Goal: Check status: Check status

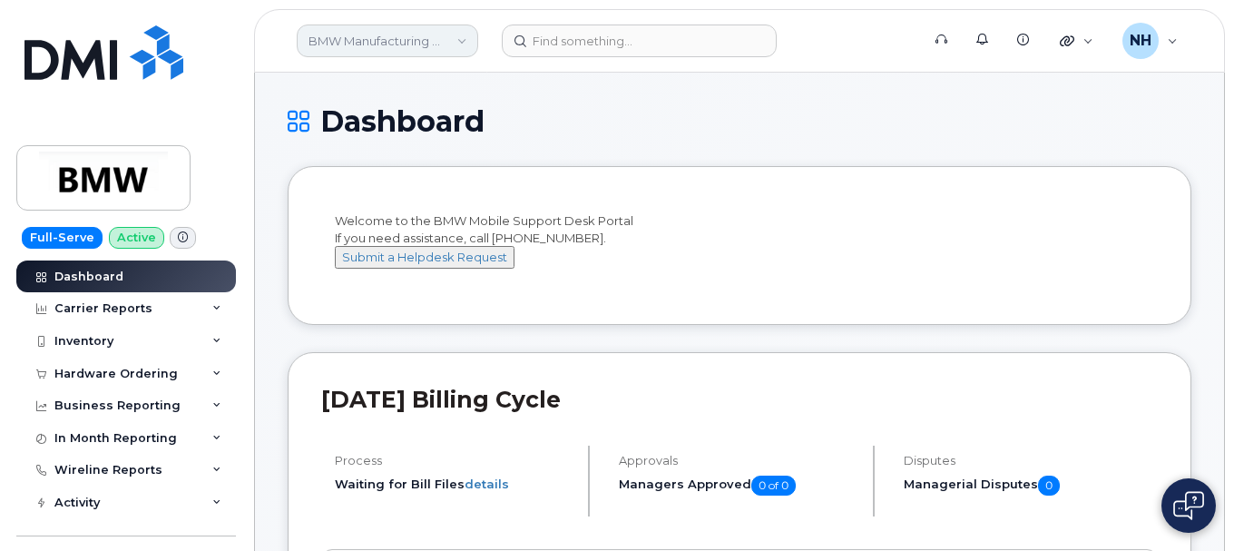
click at [389, 40] on link "BMW Manufacturing Co LLC" at bounding box center [387, 40] width 181 height 33
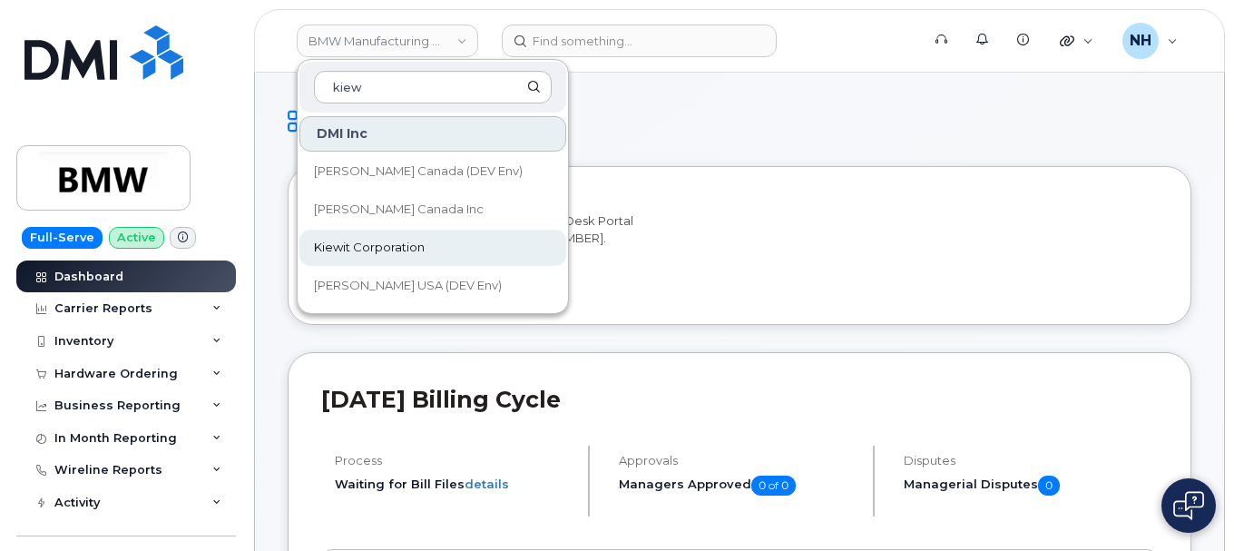
type input "kiew"
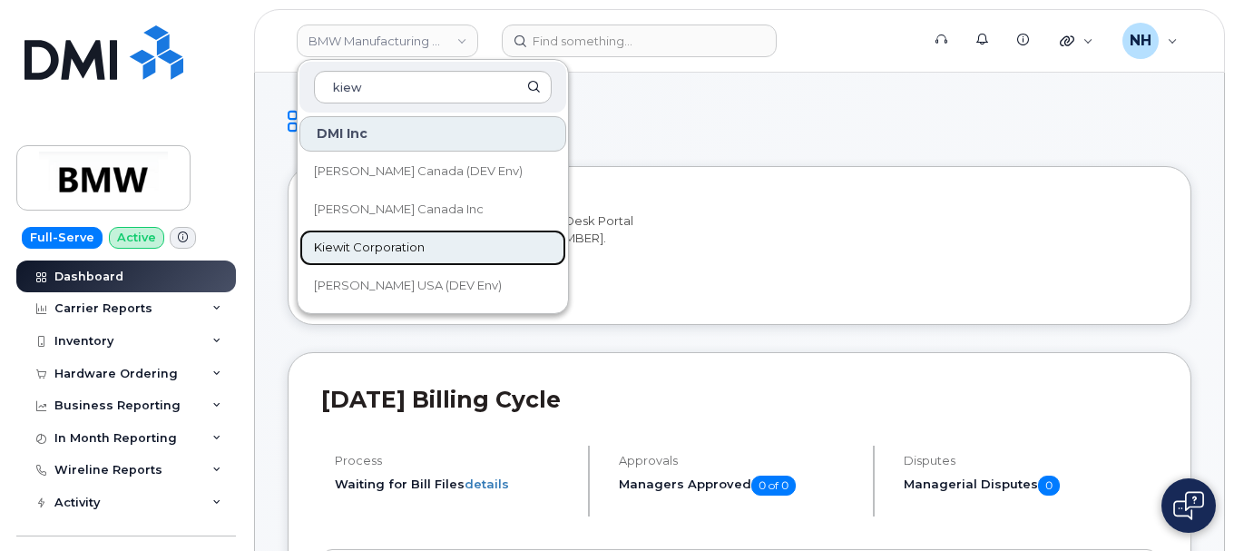
click at [386, 240] on span "Kiewit Corporation" at bounding box center [369, 248] width 111 height 18
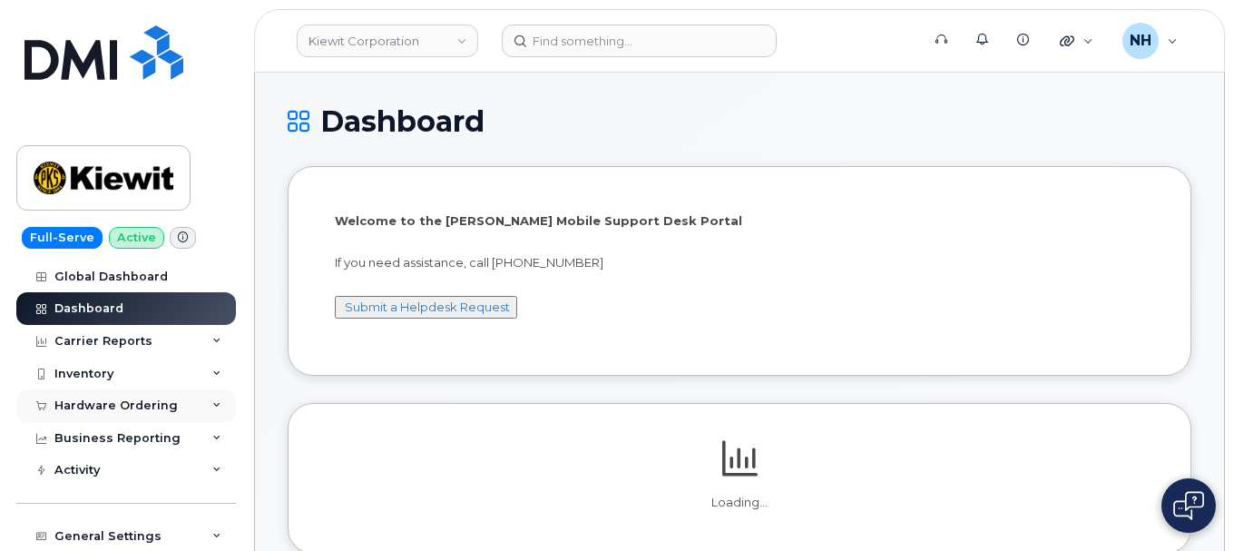
click at [73, 405] on div "Hardware Ordering" at bounding box center [115, 405] width 123 height 15
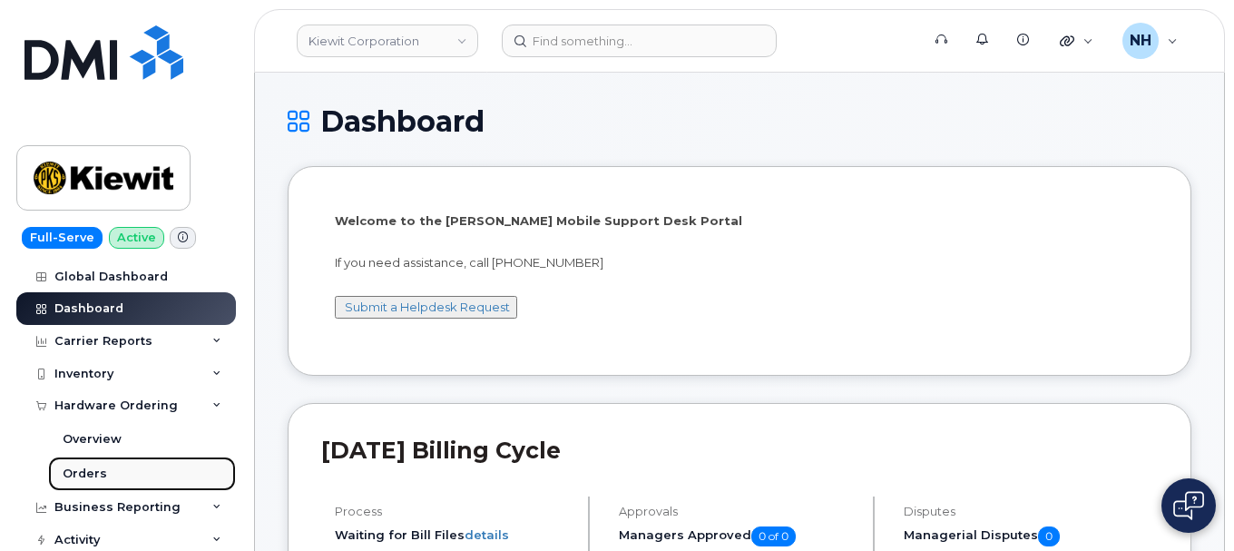
click at [82, 469] on div "Orders" at bounding box center [85, 473] width 44 height 16
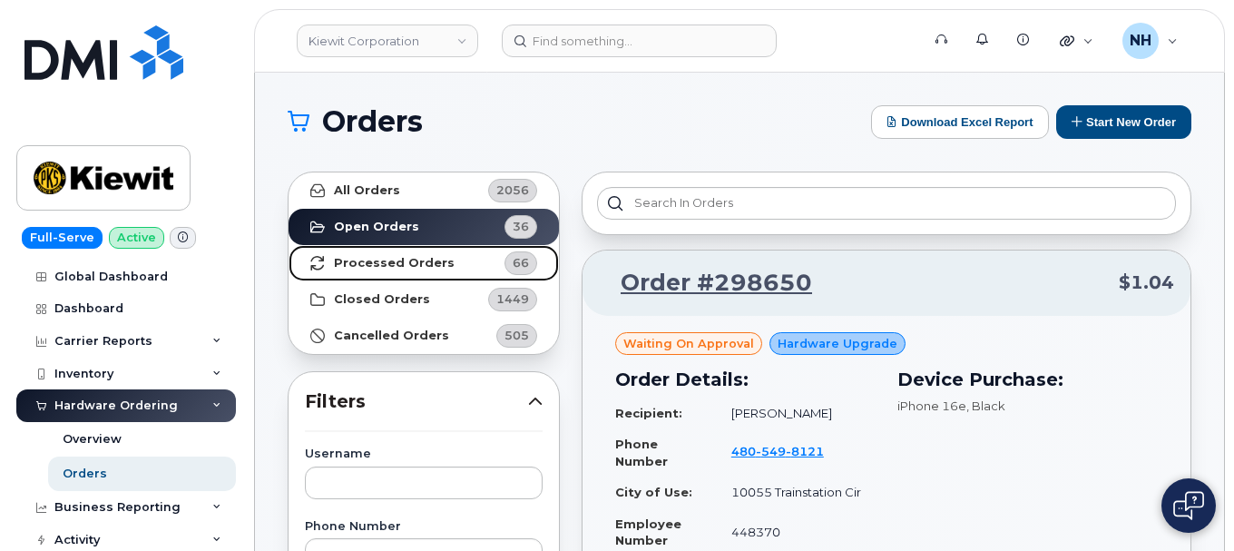
click at [403, 257] on strong "Processed Orders" at bounding box center [394, 263] width 121 height 15
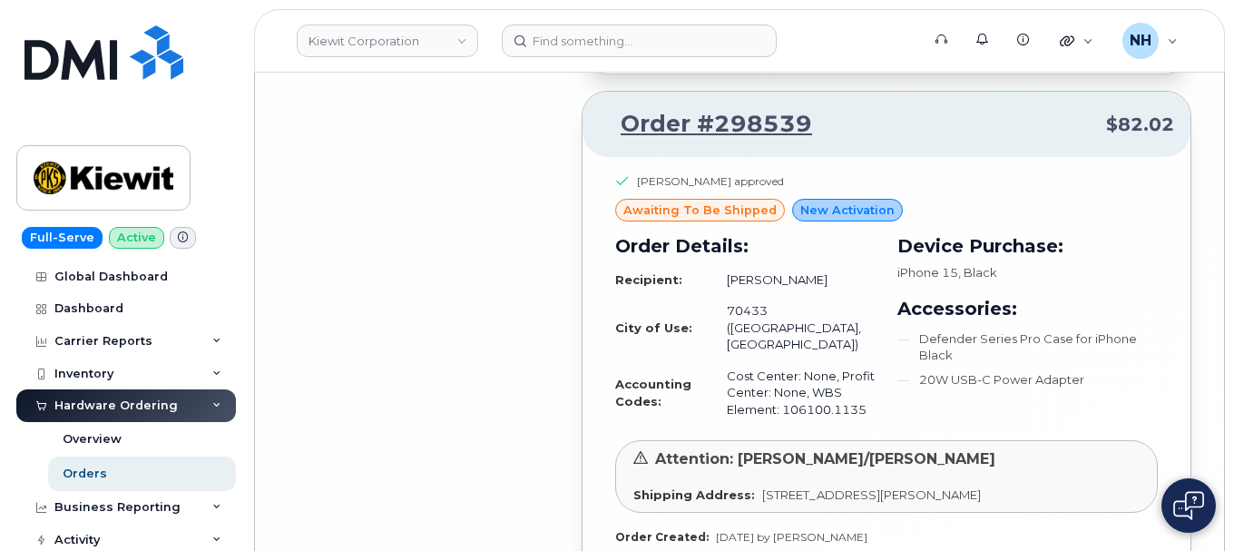
scroll to position [4389, 0]
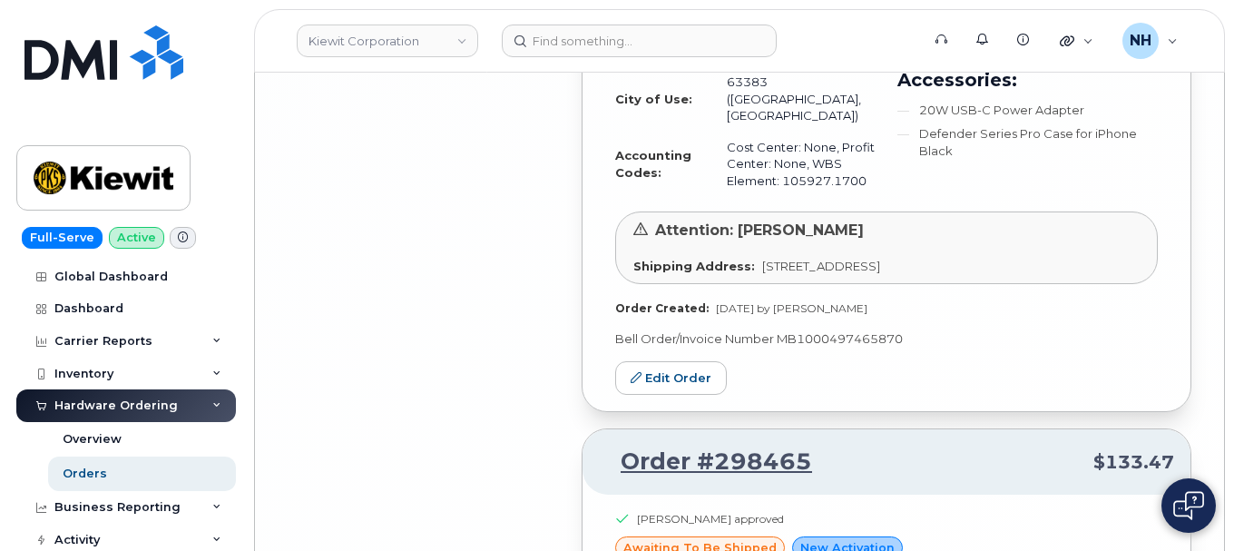
scroll to position [8954, 0]
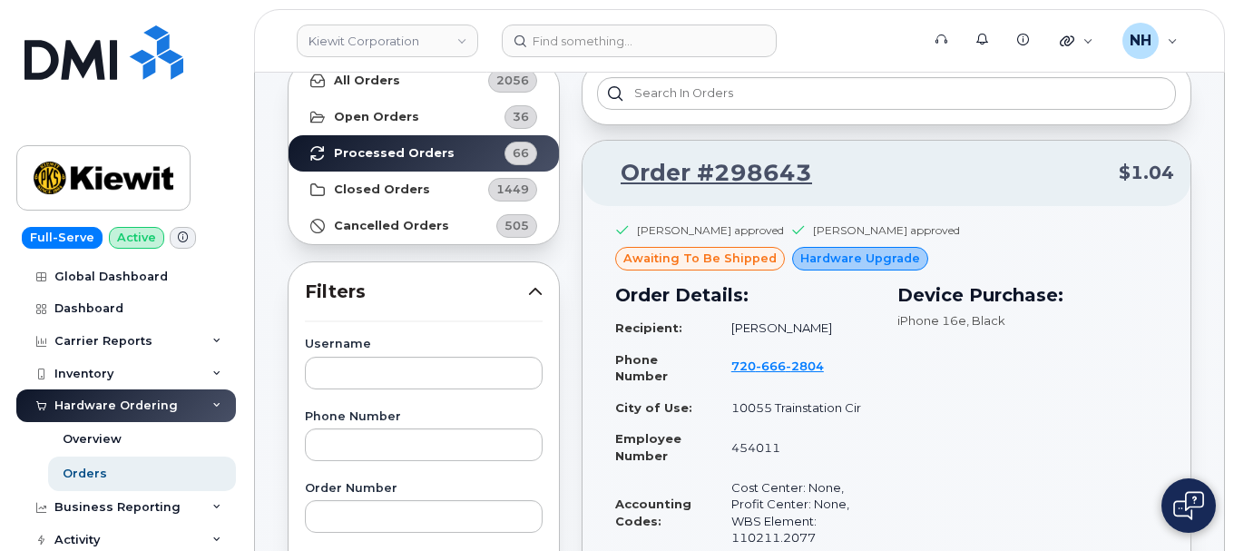
scroll to position [0, 0]
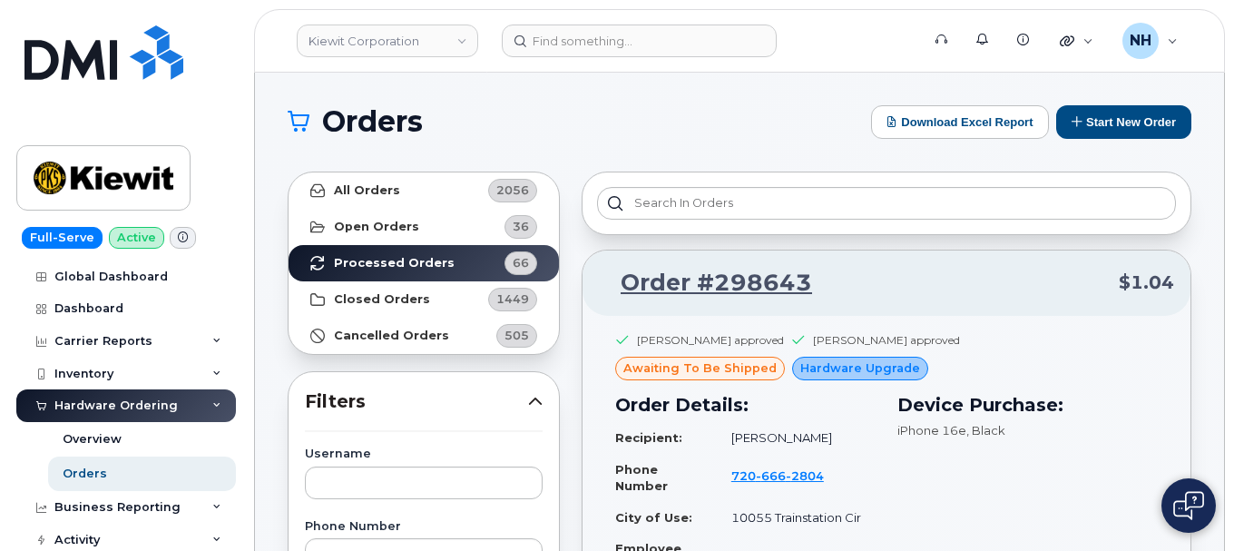
click at [590, 129] on h1 "Orders" at bounding box center [575, 121] width 574 height 29
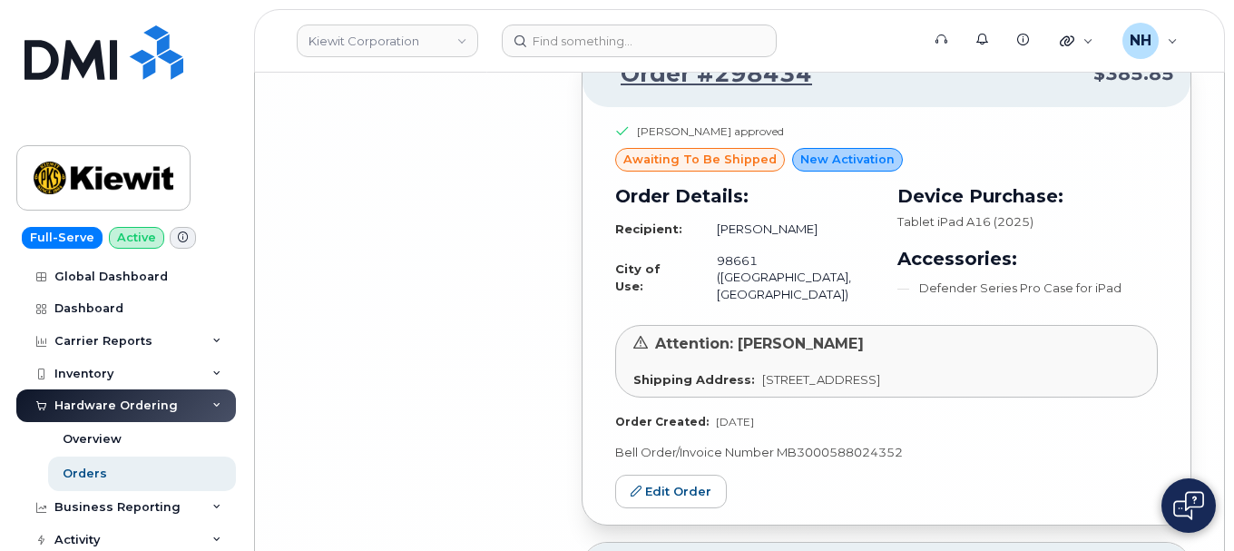
scroll to position [13268, 0]
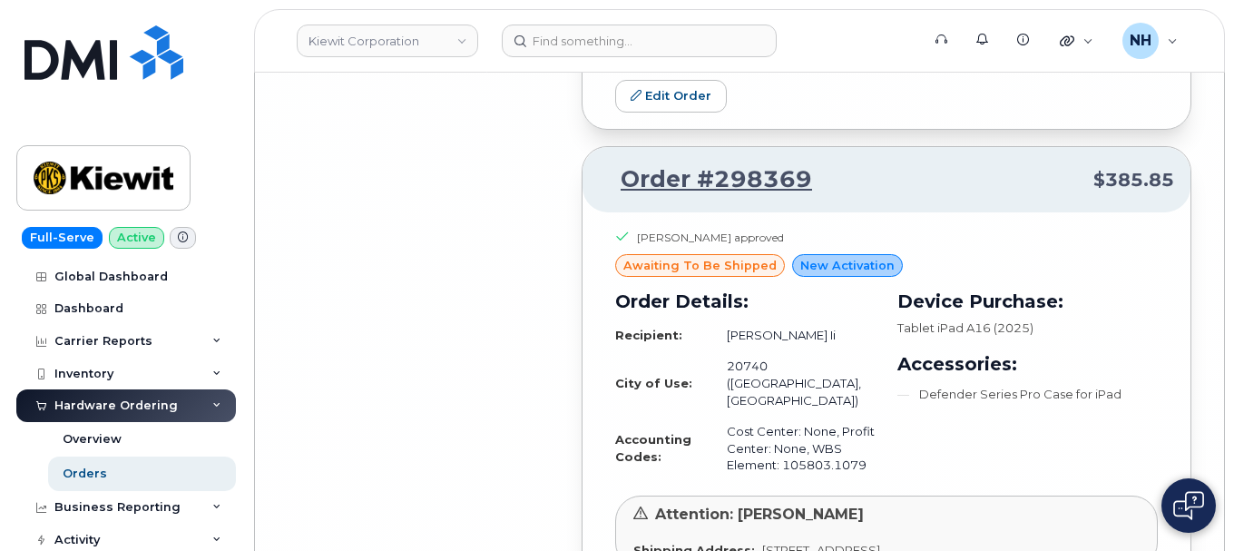
scroll to position [18356, 0]
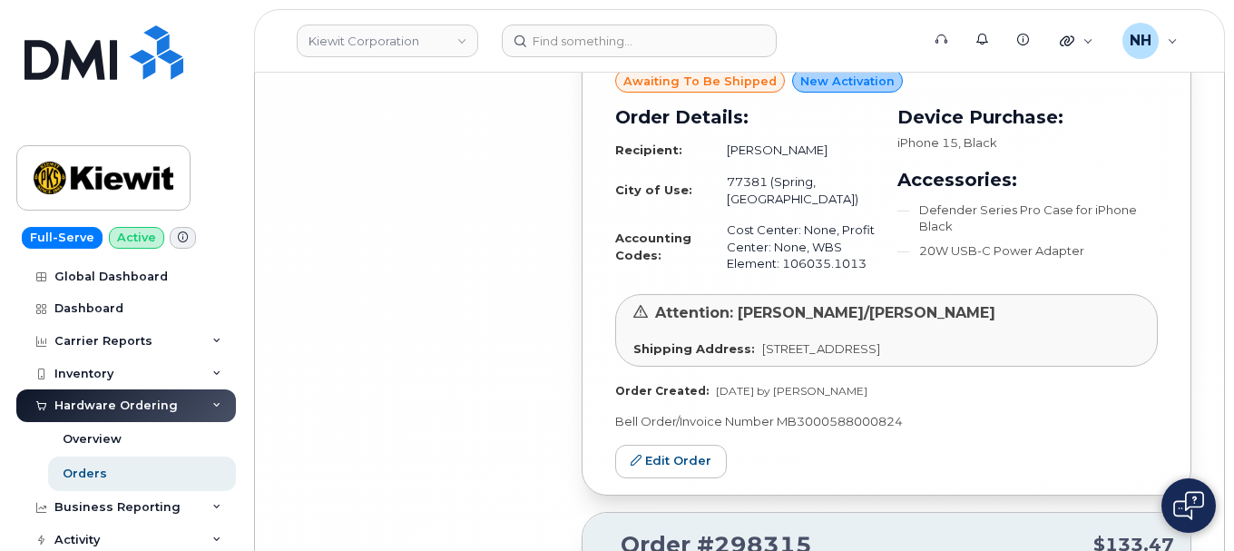
scroll to position [22922, 0]
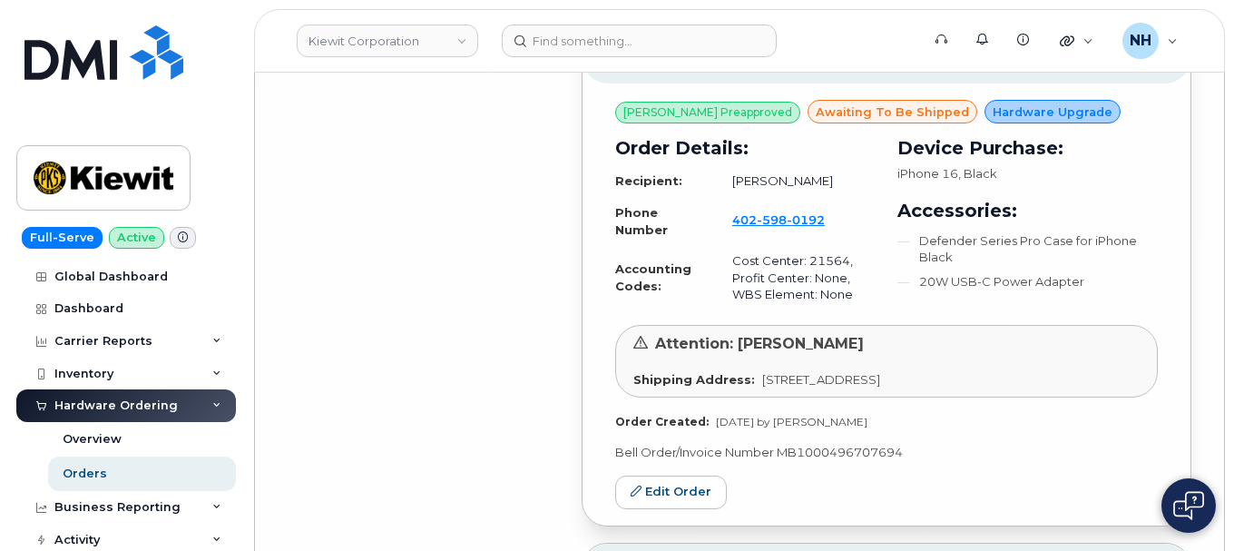
scroll to position [27764, 0]
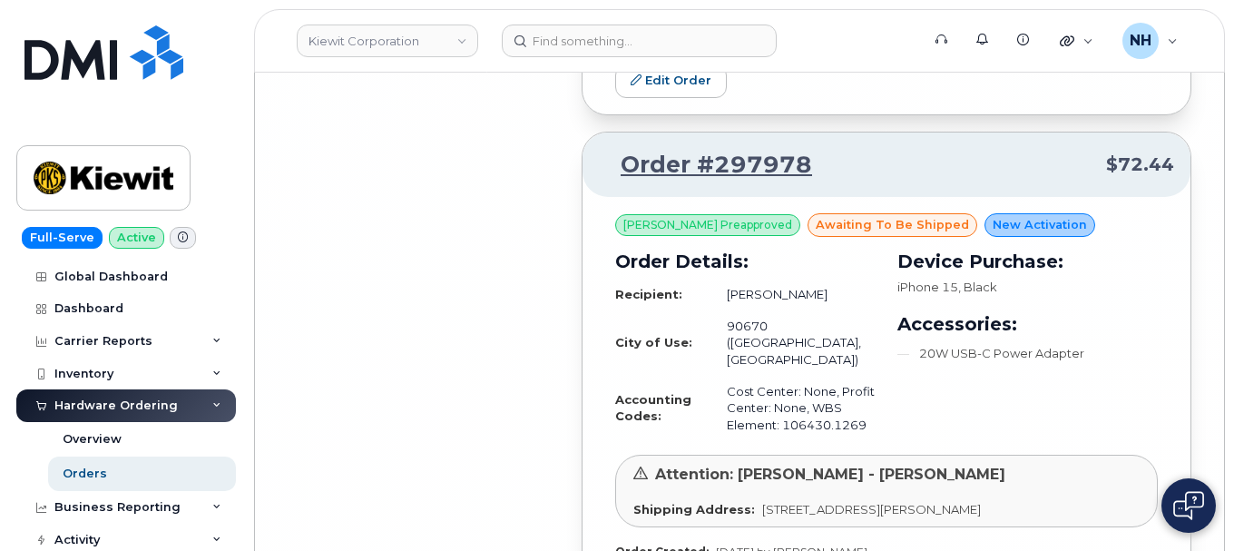
scroll to position [32122, 0]
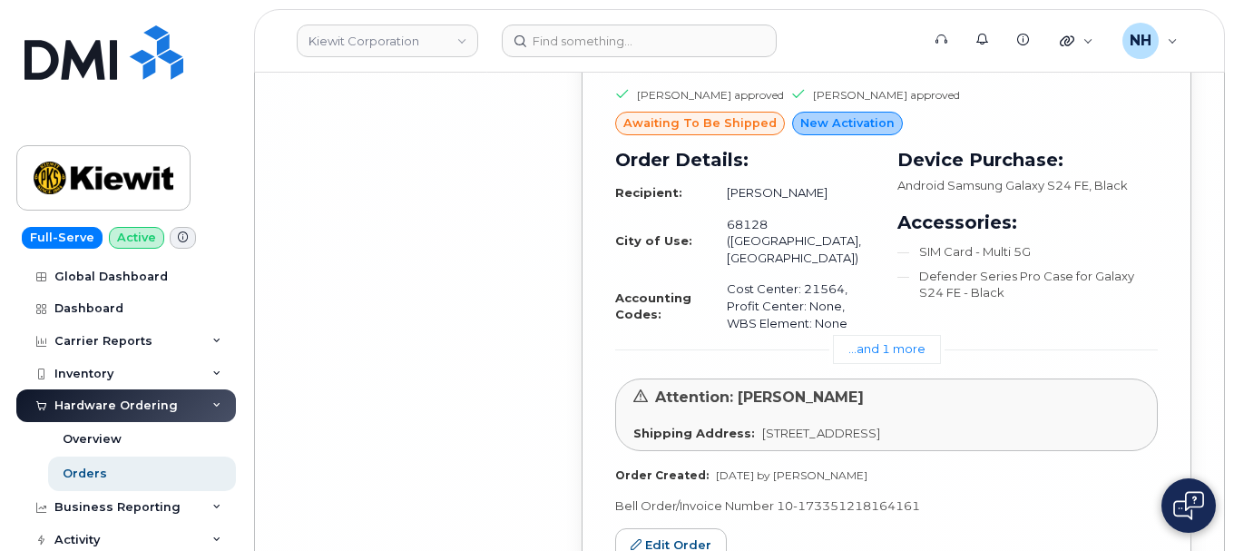
scroll to position [37929, 0]
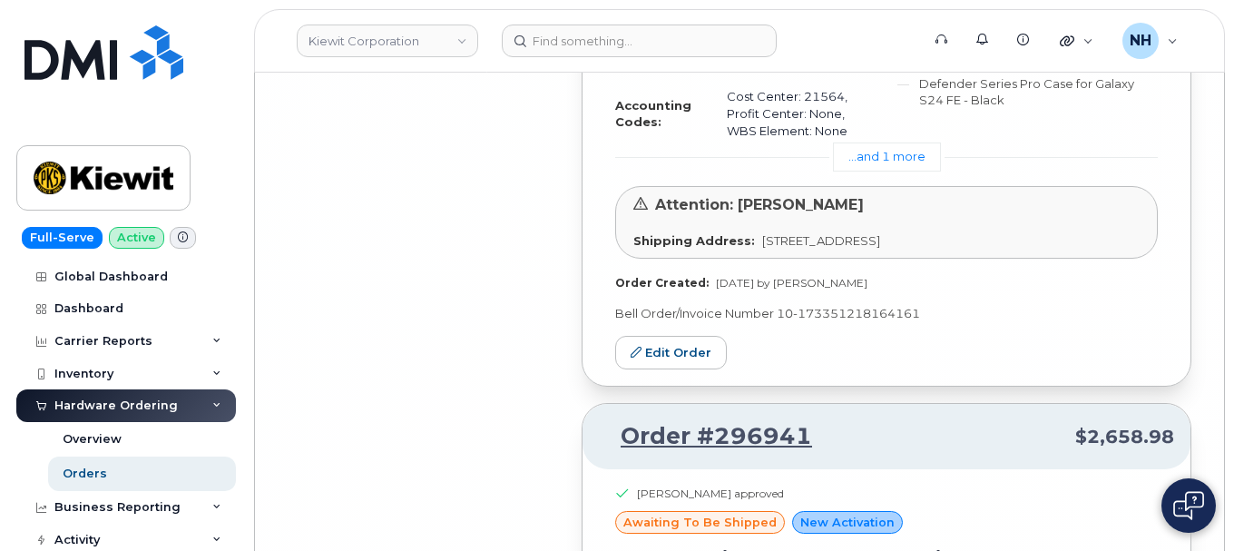
drag, startPoint x: 854, startPoint y: 336, endPoint x: 778, endPoint y: 331, distance: 75.4
copy p "771621610"
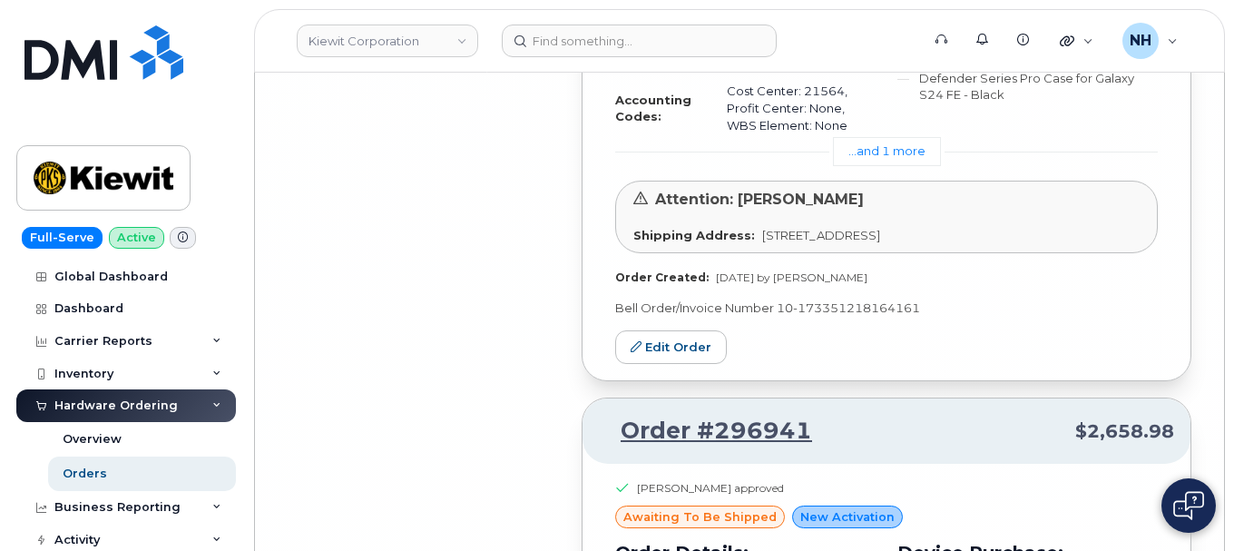
scroll to position [38141, 0]
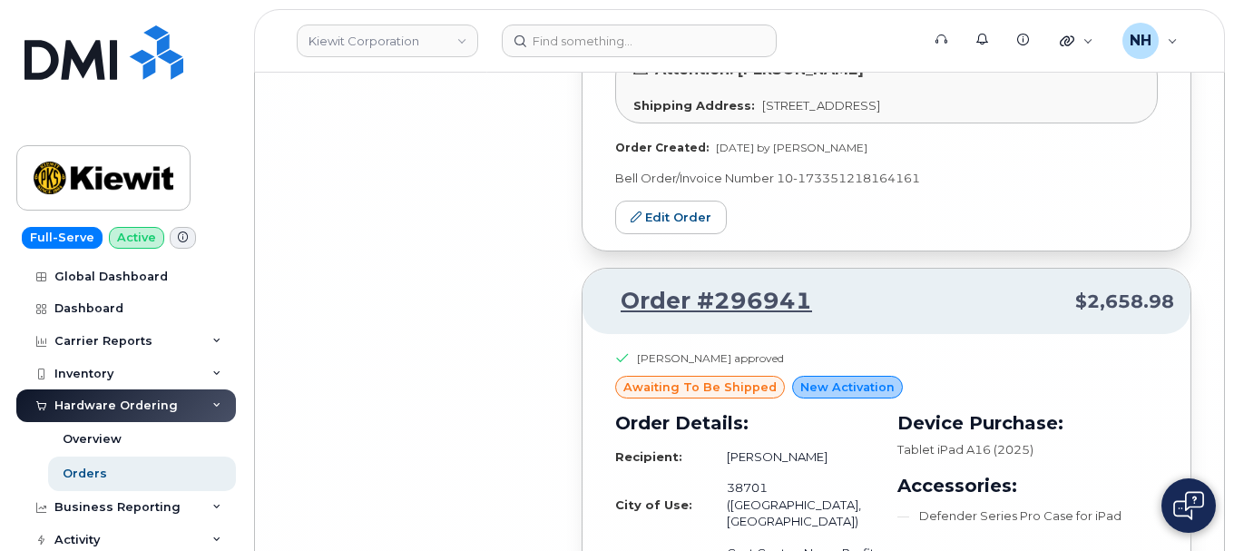
scroll to position [38101, 0]
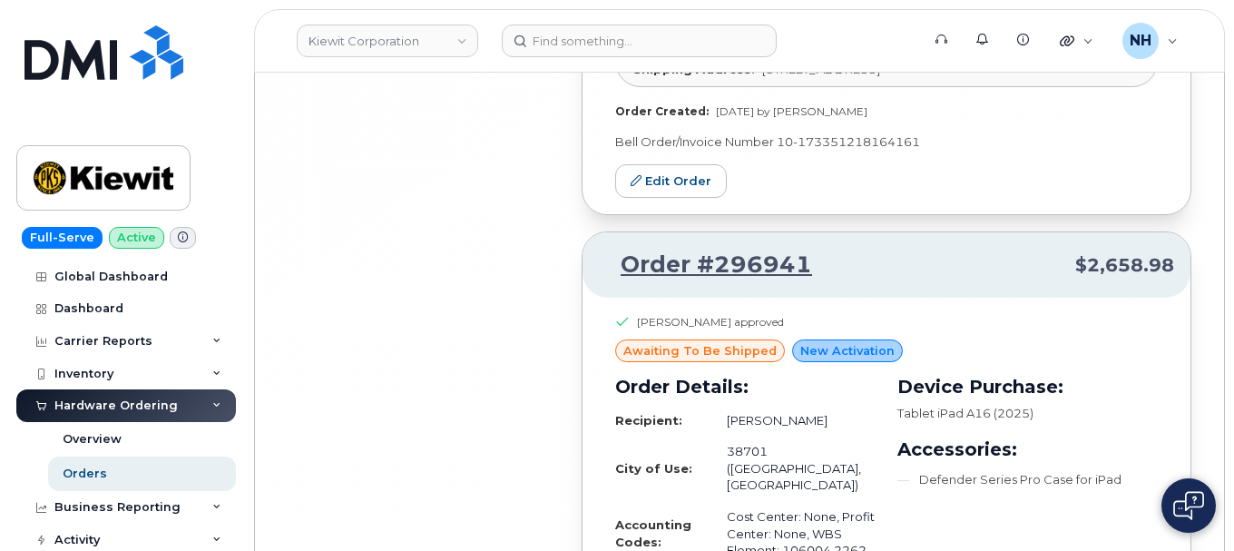
drag, startPoint x: 850, startPoint y: 375, endPoint x: 775, endPoint y: 367, distance: 75.7
copy p "771621610"
